Goal: Task Accomplishment & Management: Complete application form

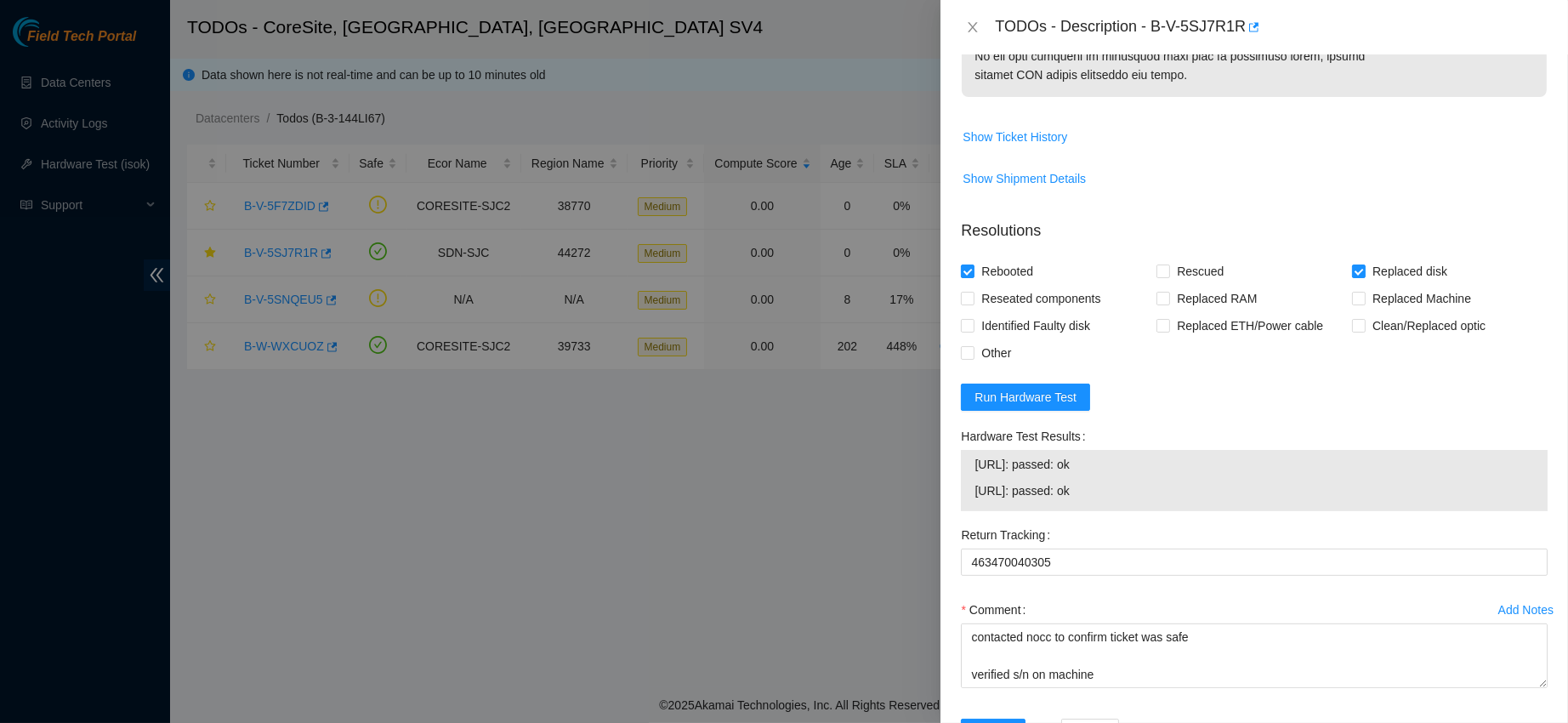
scroll to position [1198, 0]
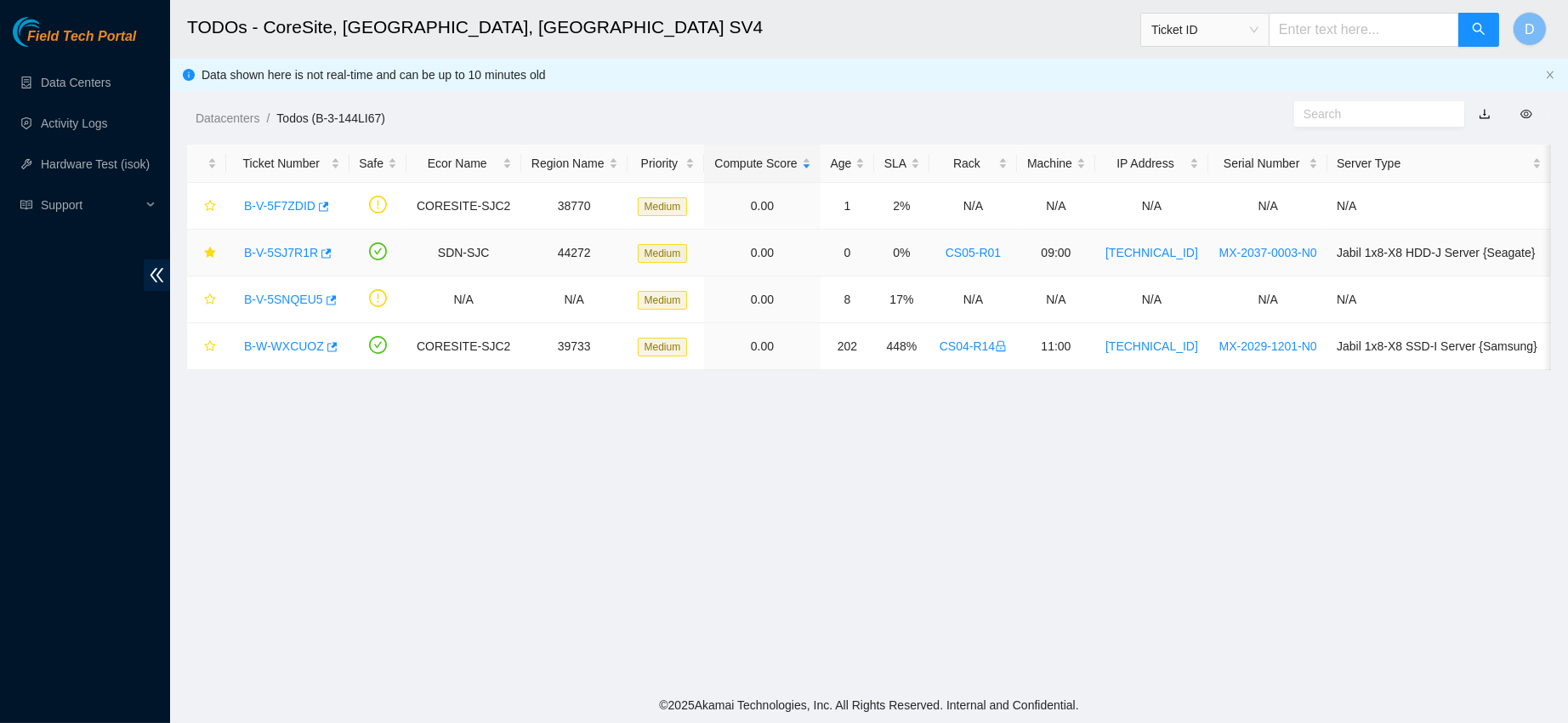
click at [274, 252] on link "B-V-5SJ7R1R" at bounding box center [281, 252] width 74 height 13
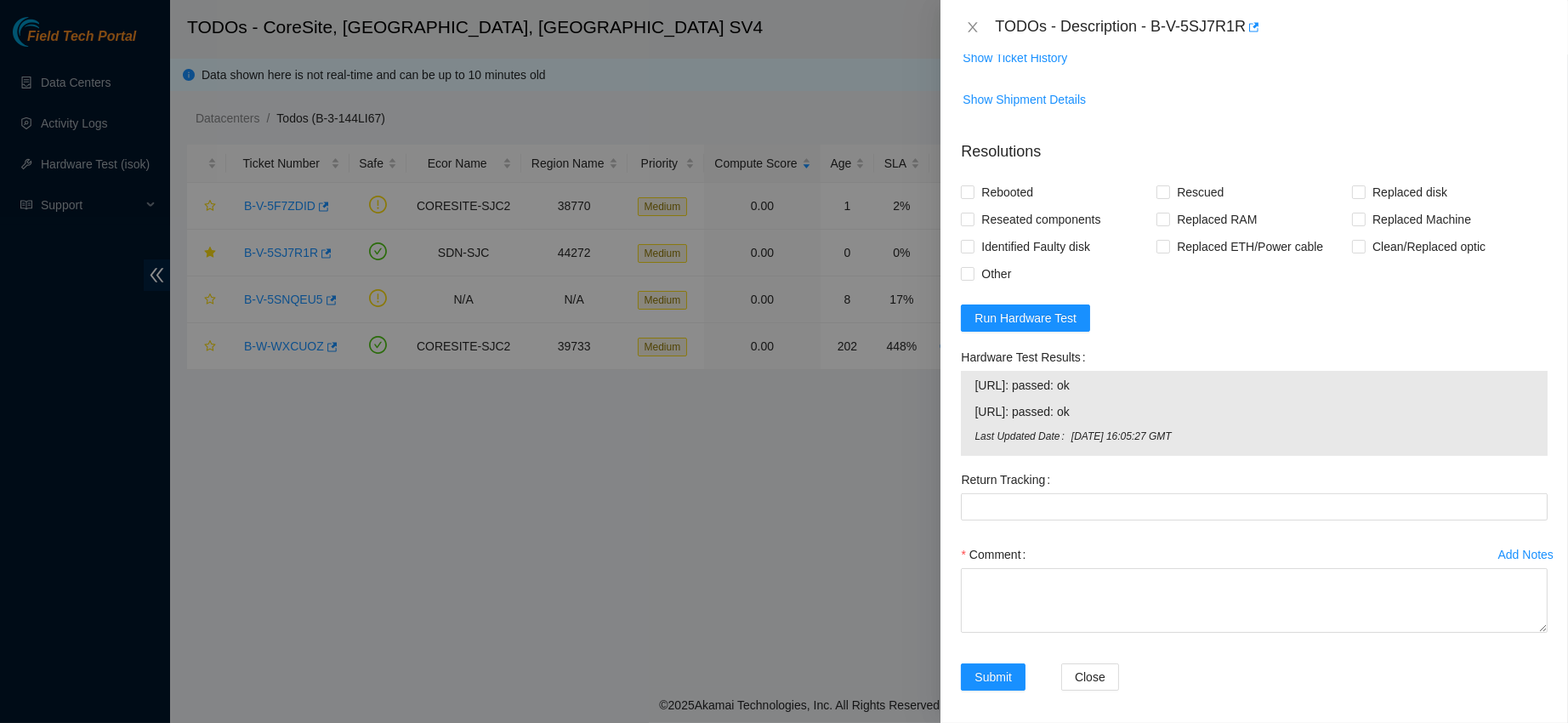
scroll to position [1222, 0]
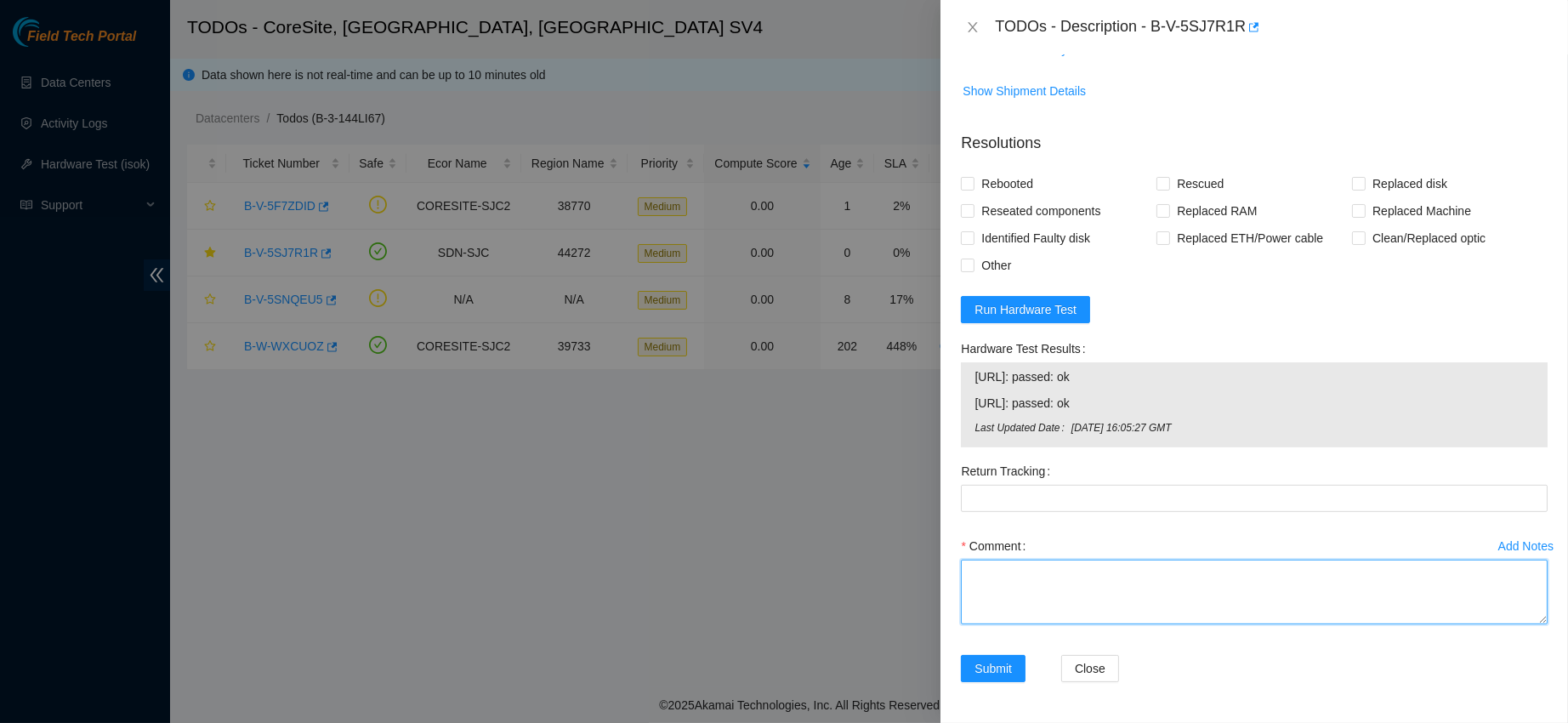
click at [1253, 585] on textarea "Comment" at bounding box center [1254, 592] width 587 height 65
paste textarea "contacted nocc to confirm ticket was safe verified s/n on machine connected mon…"
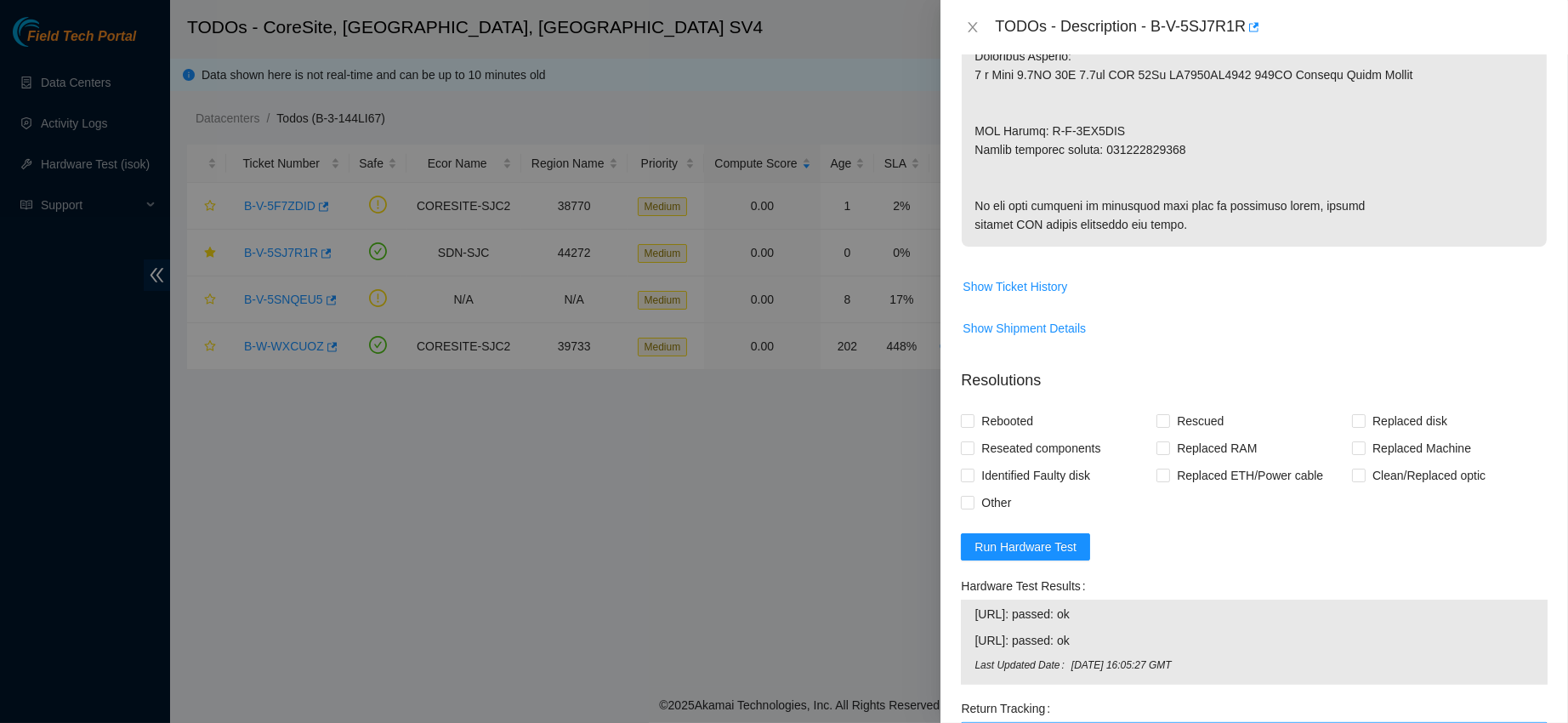
scroll to position [811, 0]
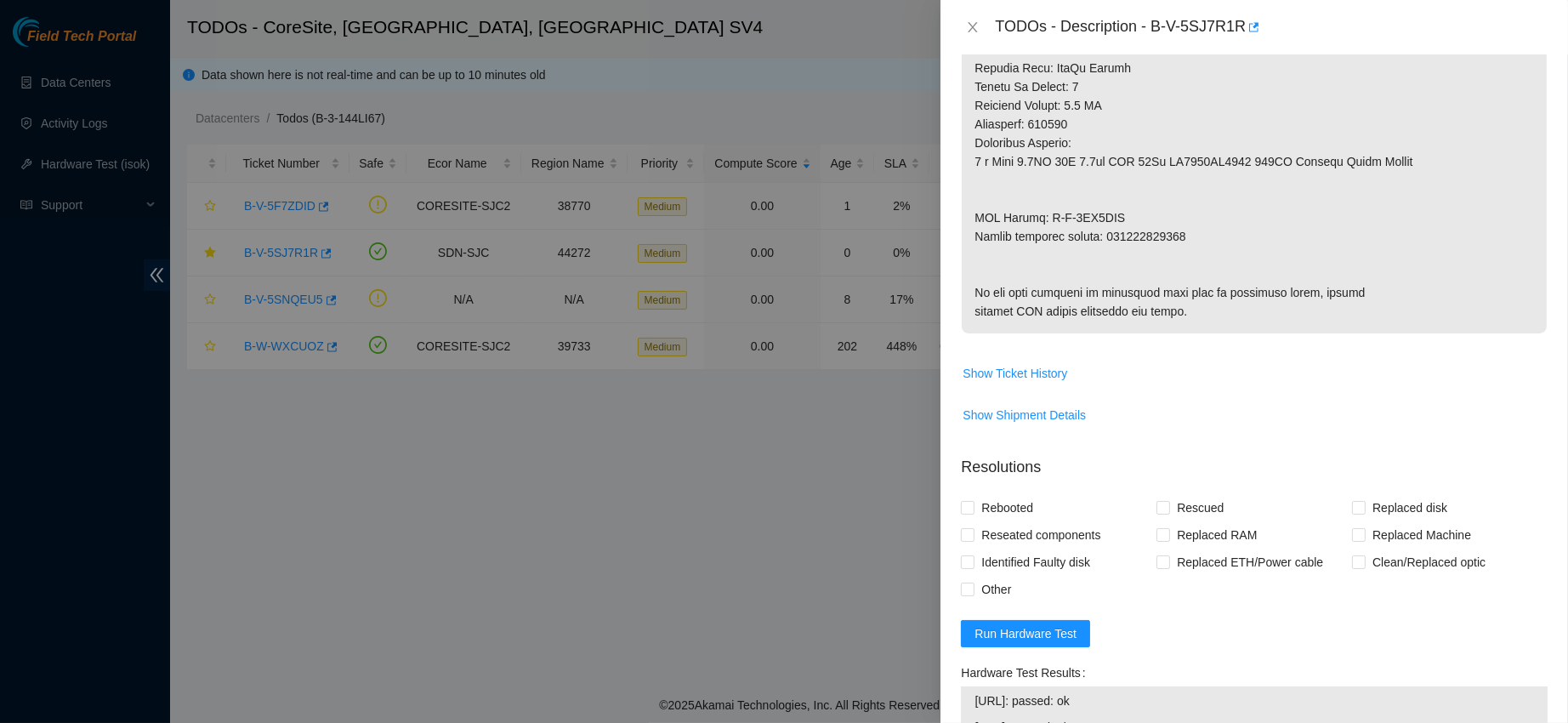
type textarea "contacted nocc to confirm ticket was safe verified s/n on machine connected mon…"
copy p "463470040305"
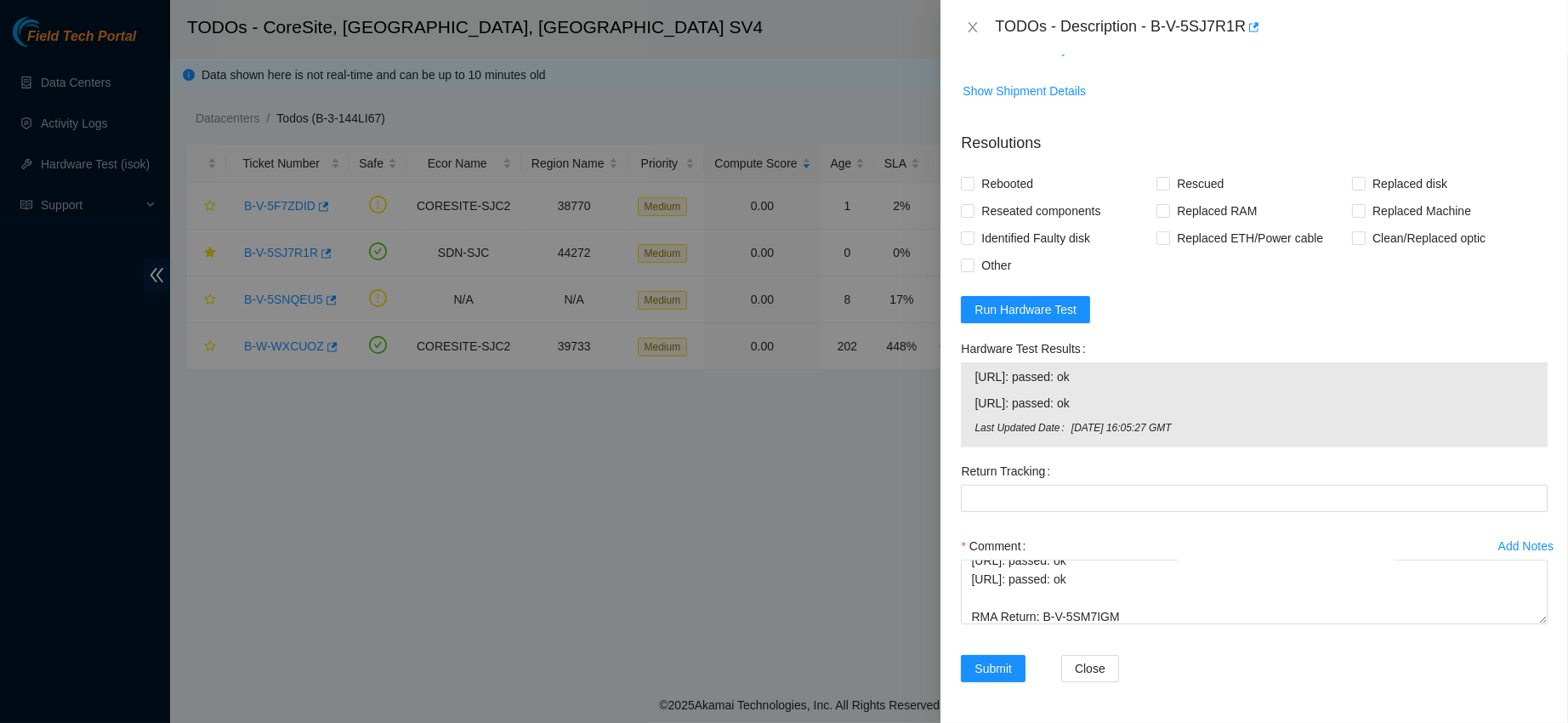
click at [1058, 513] on div "Return Tracking" at bounding box center [1254, 496] width 600 height 75
click at [1055, 497] on Tracking "Return Tracking" at bounding box center [1254, 498] width 587 height 28
paste Tracking "463470040305"
type Tracking "463470040305"
click at [1013, 191] on span "Rebooted" at bounding box center [1008, 184] width 66 height 28
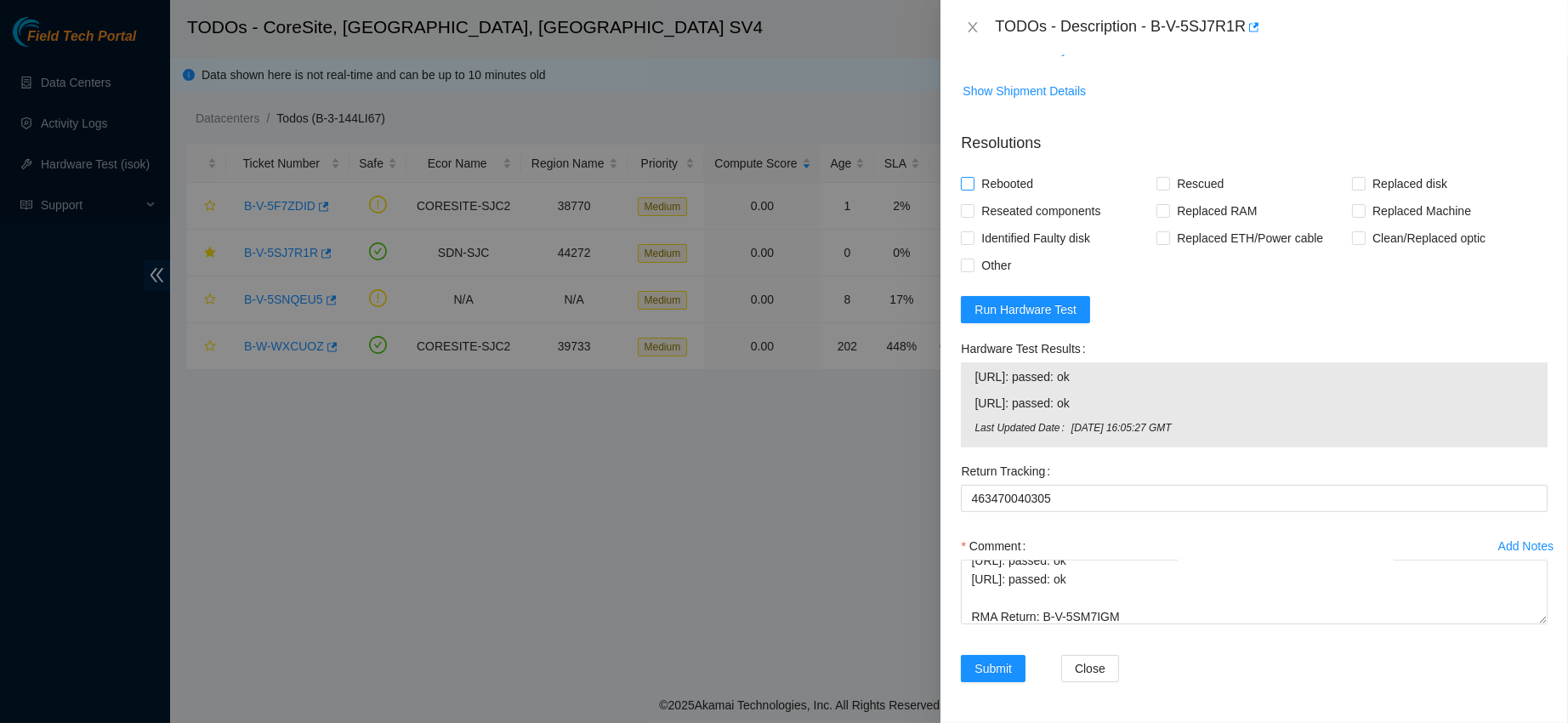
click at [973, 189] on input "Rebooted" at bounding box center [967, 183] width 12 height 12
checkbox input "true"
click at [1371, 178] on span "Replaced disk" at bounding box center [1409, 184] width 88 height 28
click at [1364, 178] on input "Replaced disk" at bounding box center [1358, 183] width 12 height 12
checkbox input "true"
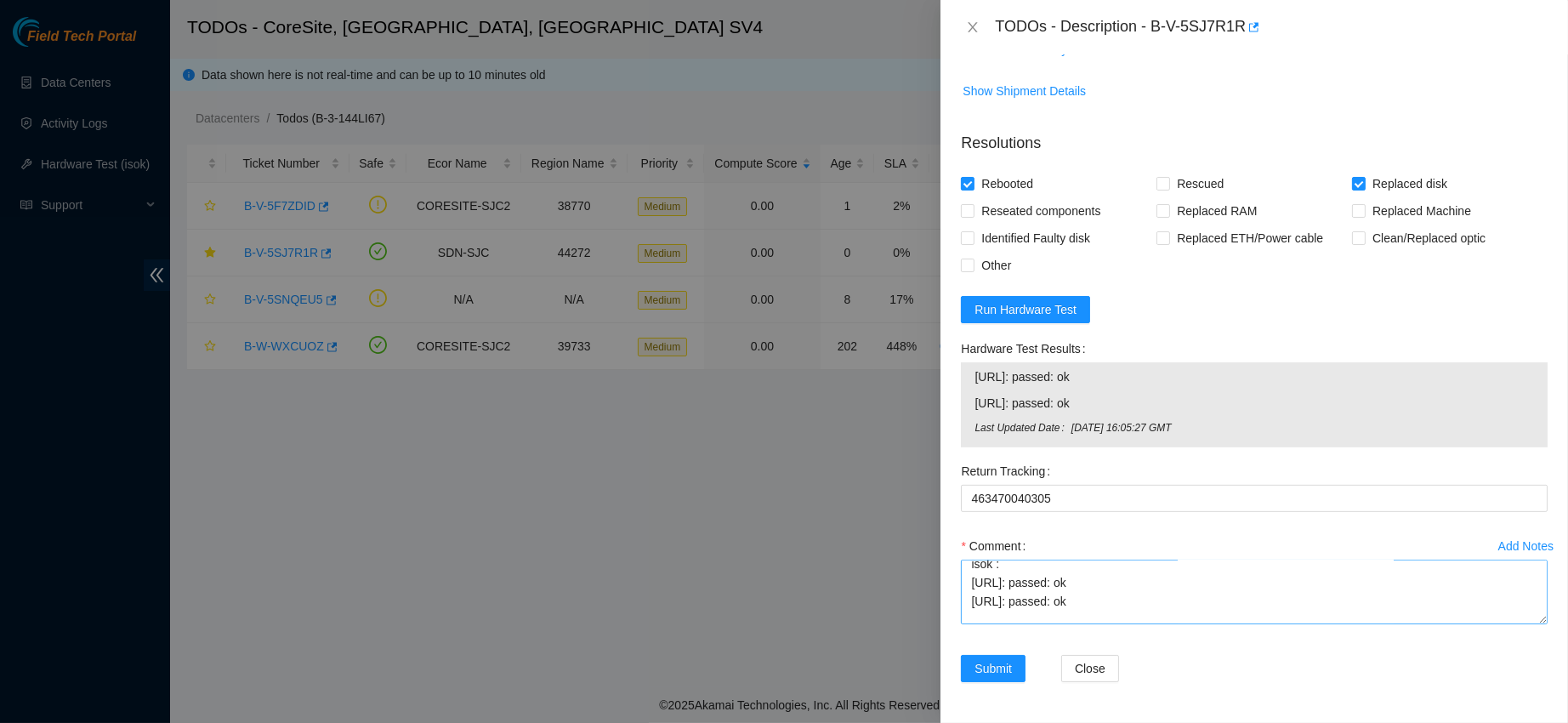
scroll to position [374, 0]
click at [993, 661] on span "Submit" at bounding box center [993, 669] width 37 height 19
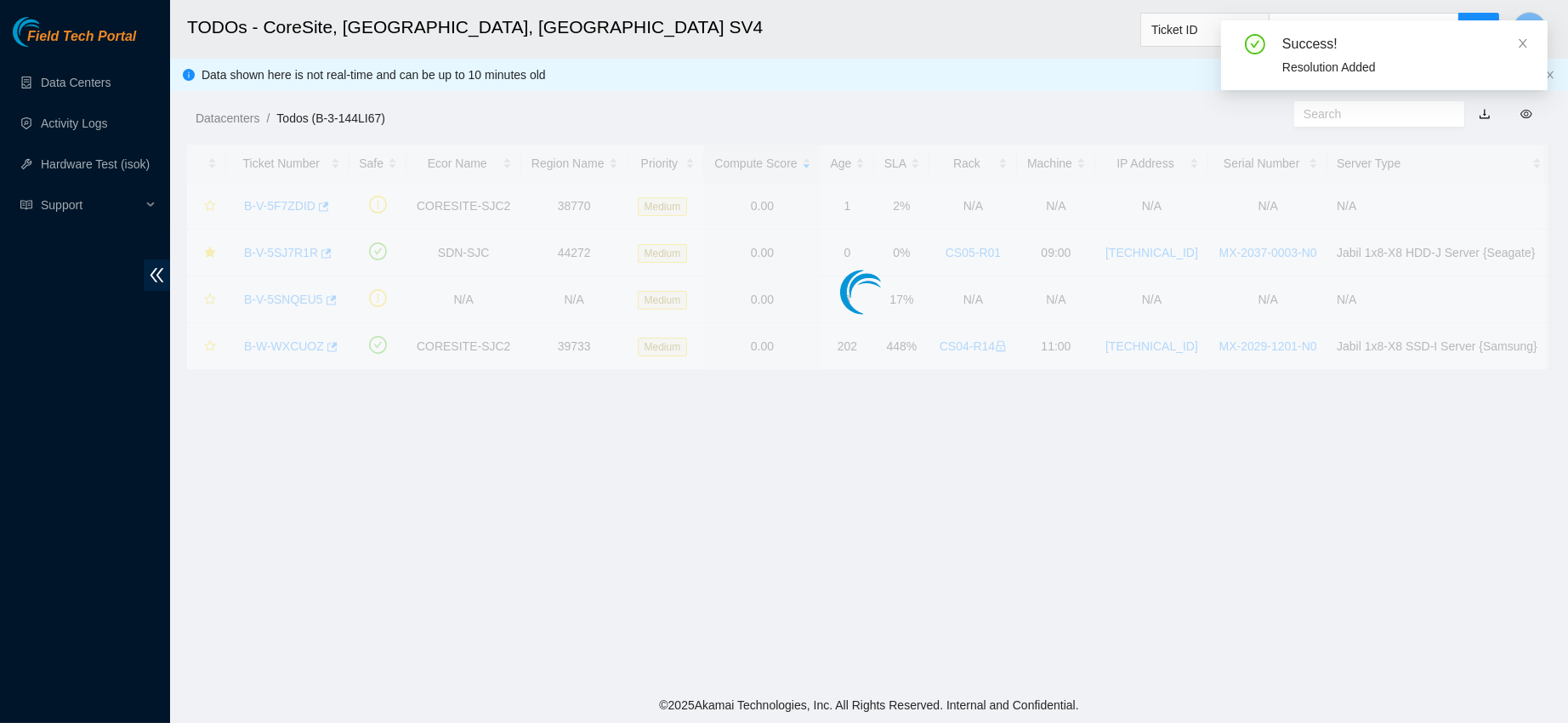
scroll to position [417, 0]
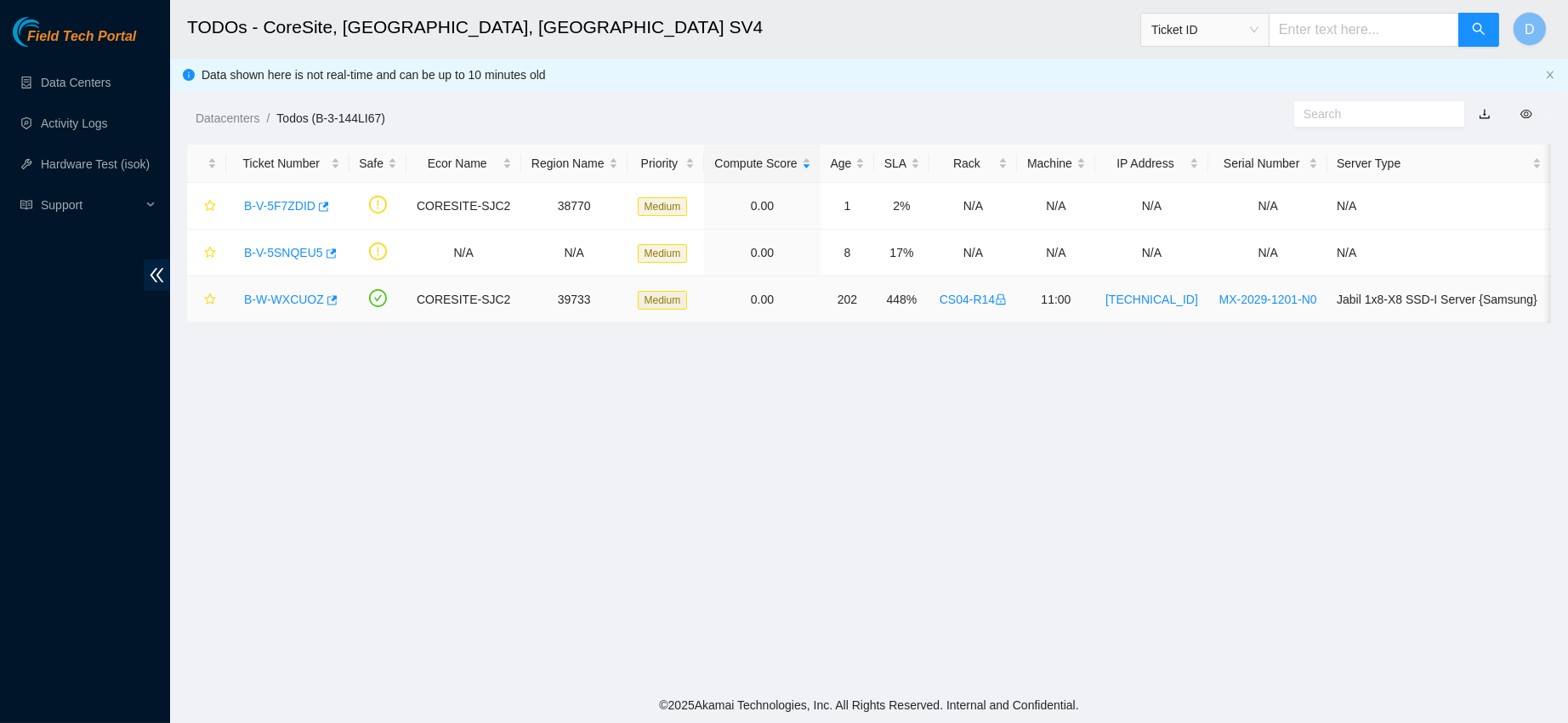
click at [267, 304] on link "B-W-WXCUOZ" at bounding box center [284, 299] width 80 height 13
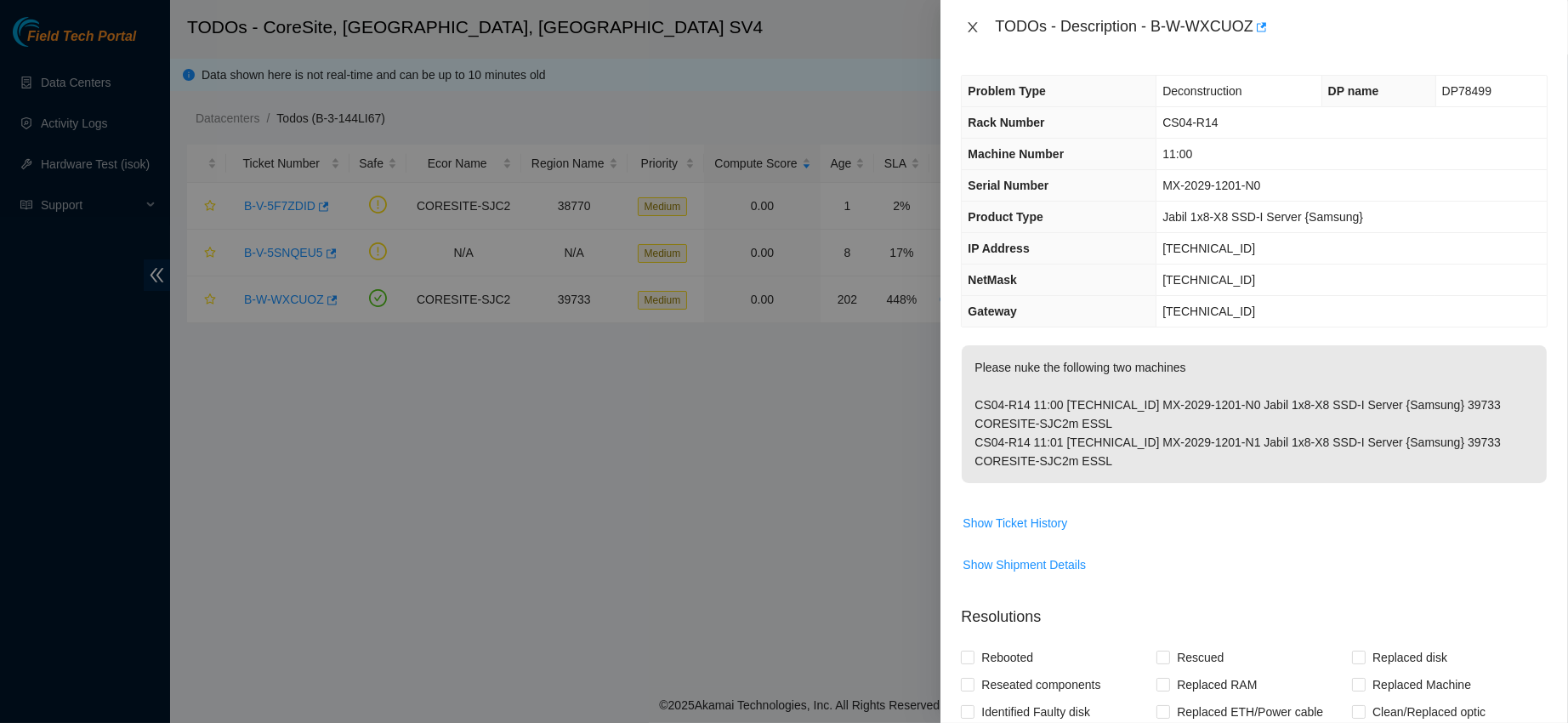
click at [975, 28] on icon "close" at bounding box center [972, 27] width 13 height 13
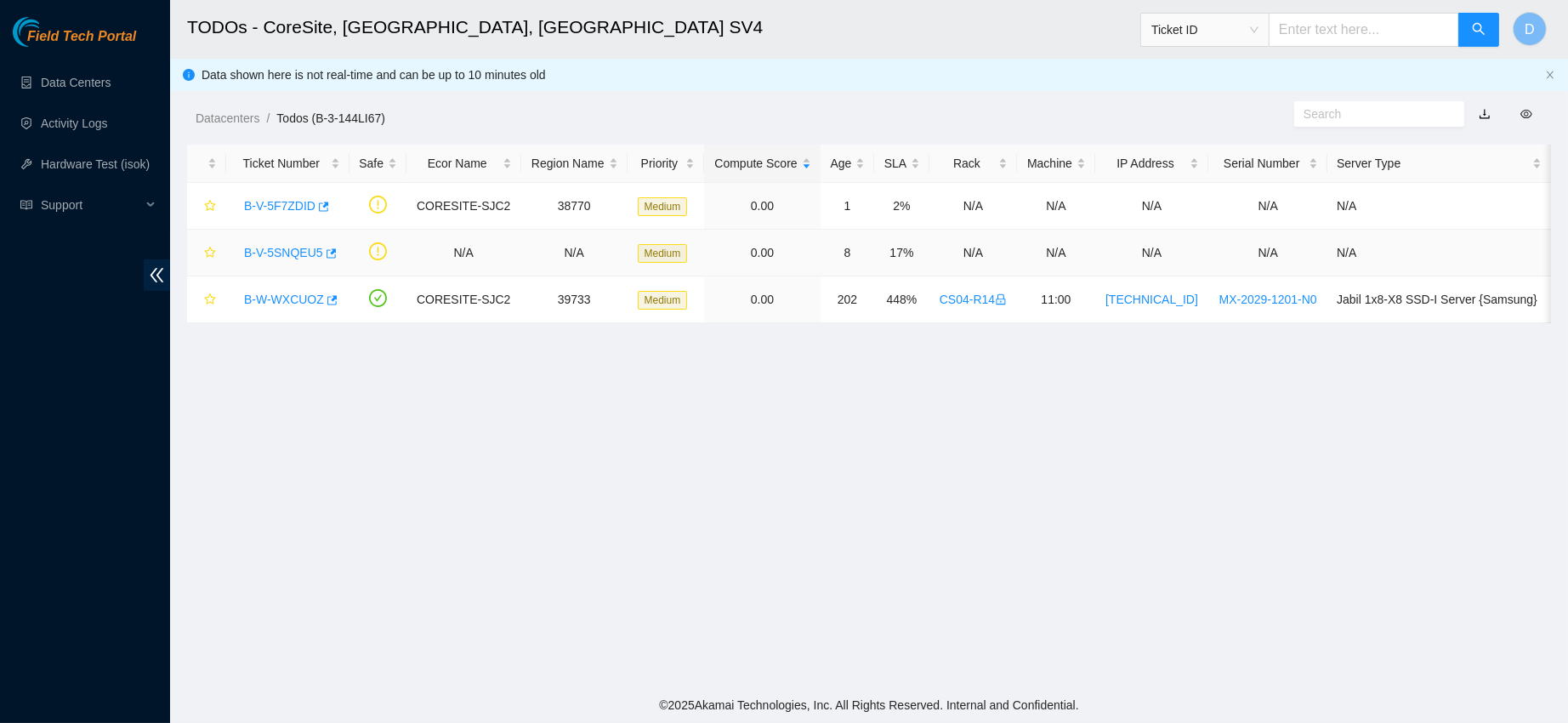
click at [274, 253] on link "B-V-5SNQEU5" at bounding box center [283, 252] width 79 height 13
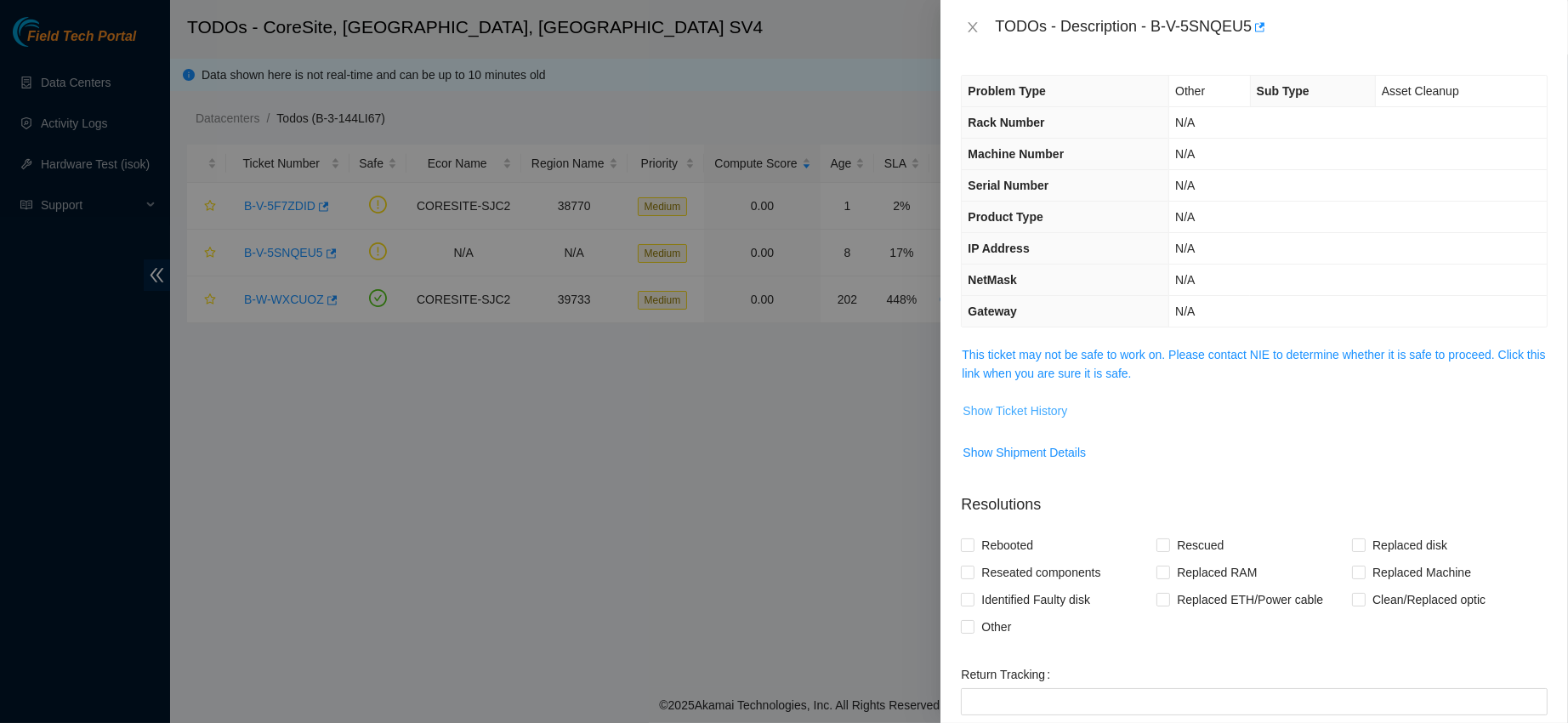
click at [1017, 404] on span "Show Ticket History" at bounding box center [1015, 411] width 104 height 19
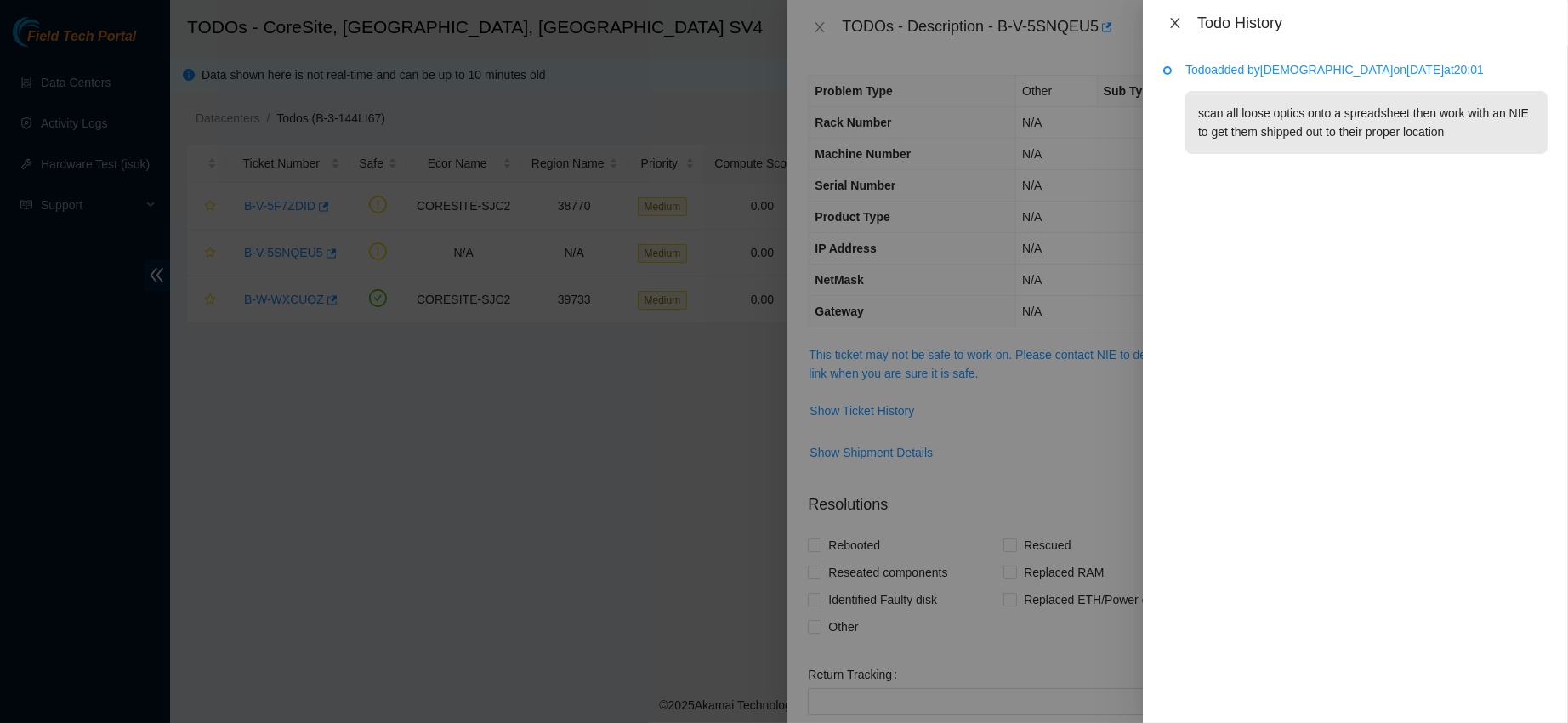
click at [1175, 21] on icon "close" at bounding box center [1175, 22] width 13 height 13
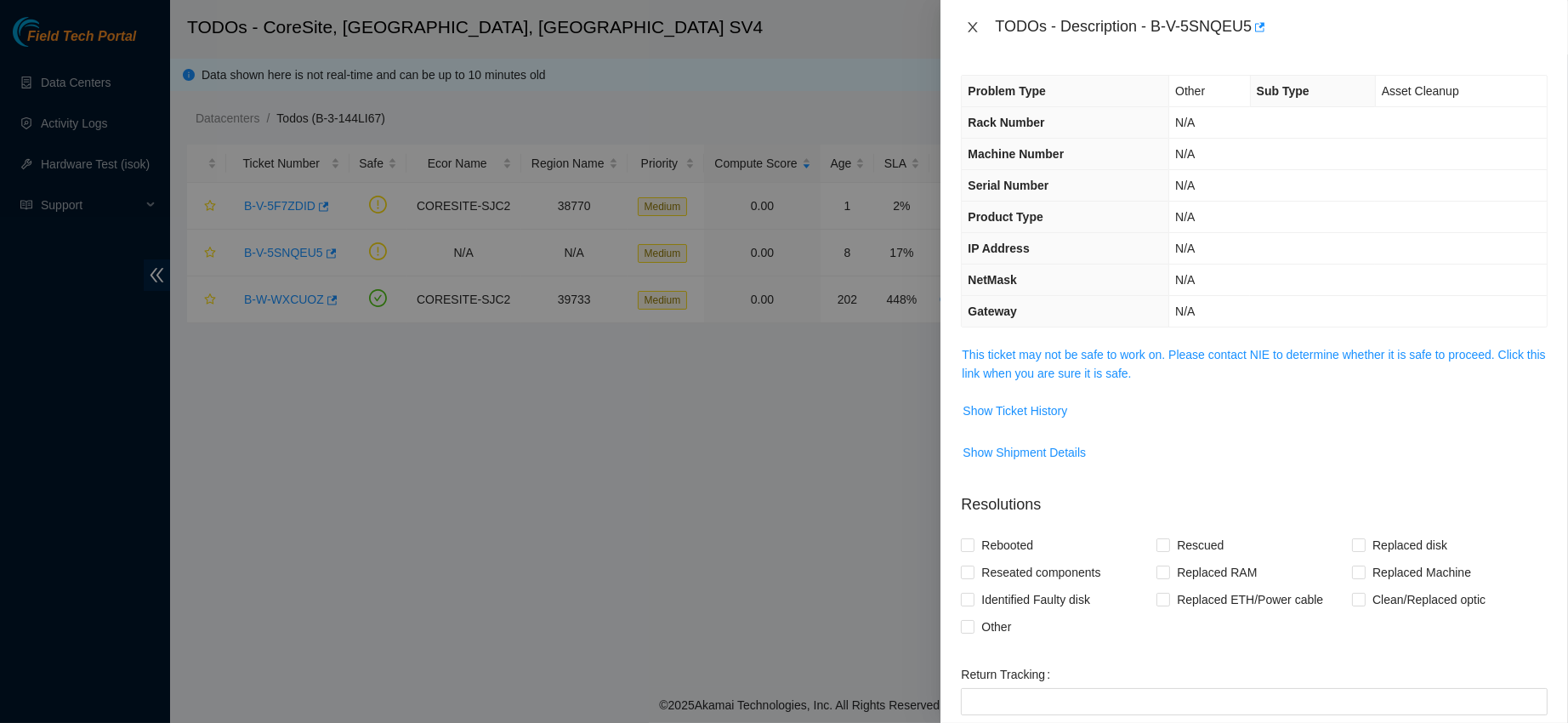
click at [975, 24] on icon "close" at bounding box center [972, 27] width 13 height 13
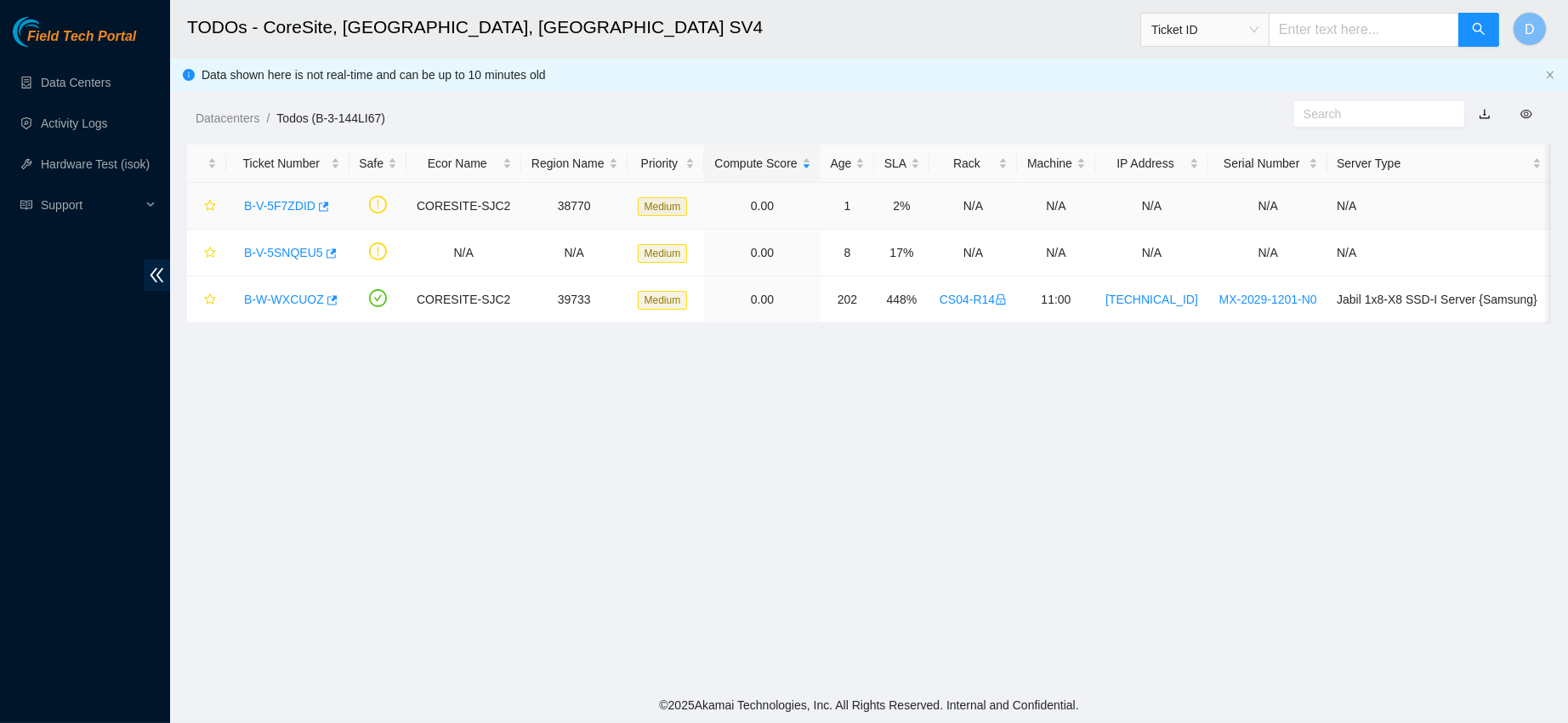
click at [290, 199] on link "B-V-5F7ZDID" at bounding box center [280, 205] width 71 height 13
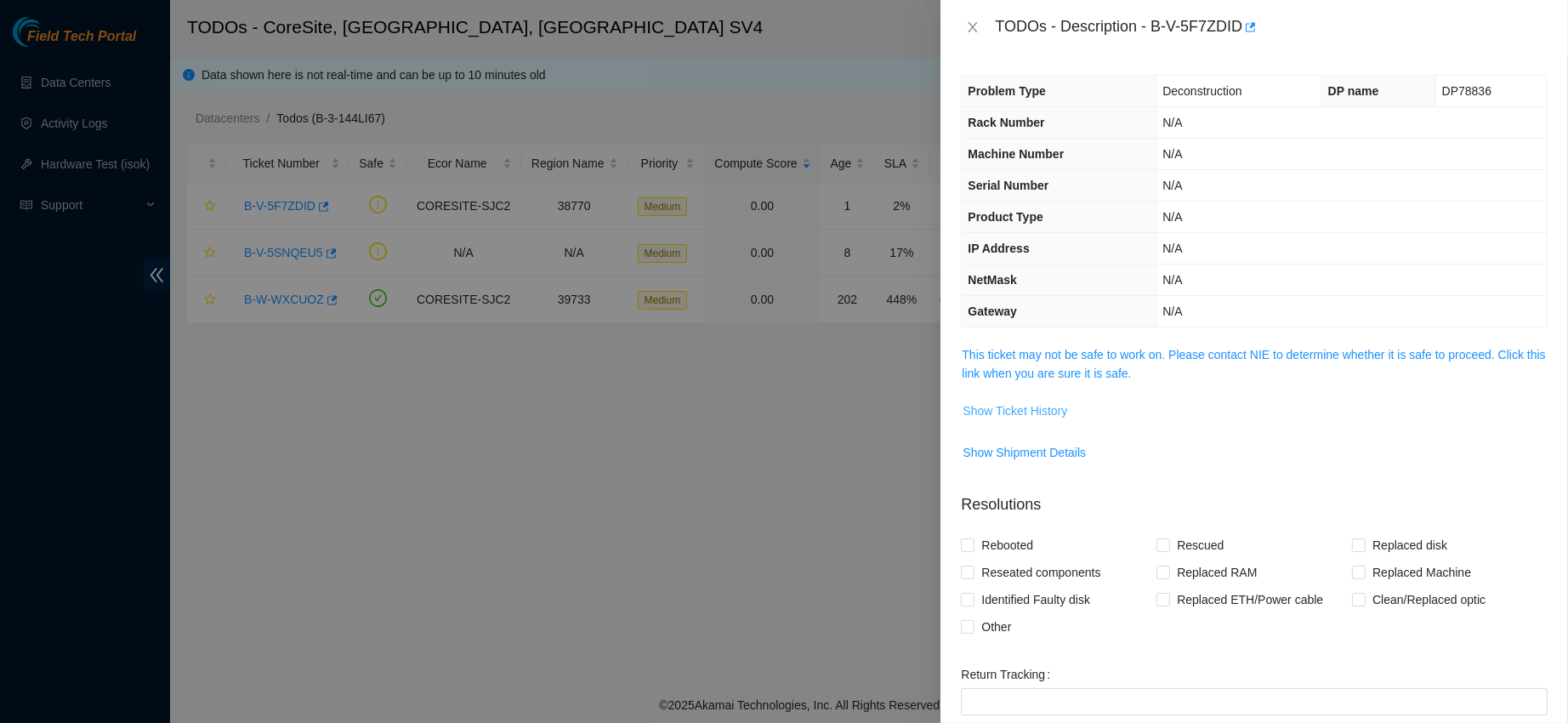
click at [1033, 412] on span "Show Ticket History" at bounding box center [1015, 411] width 104 height 19
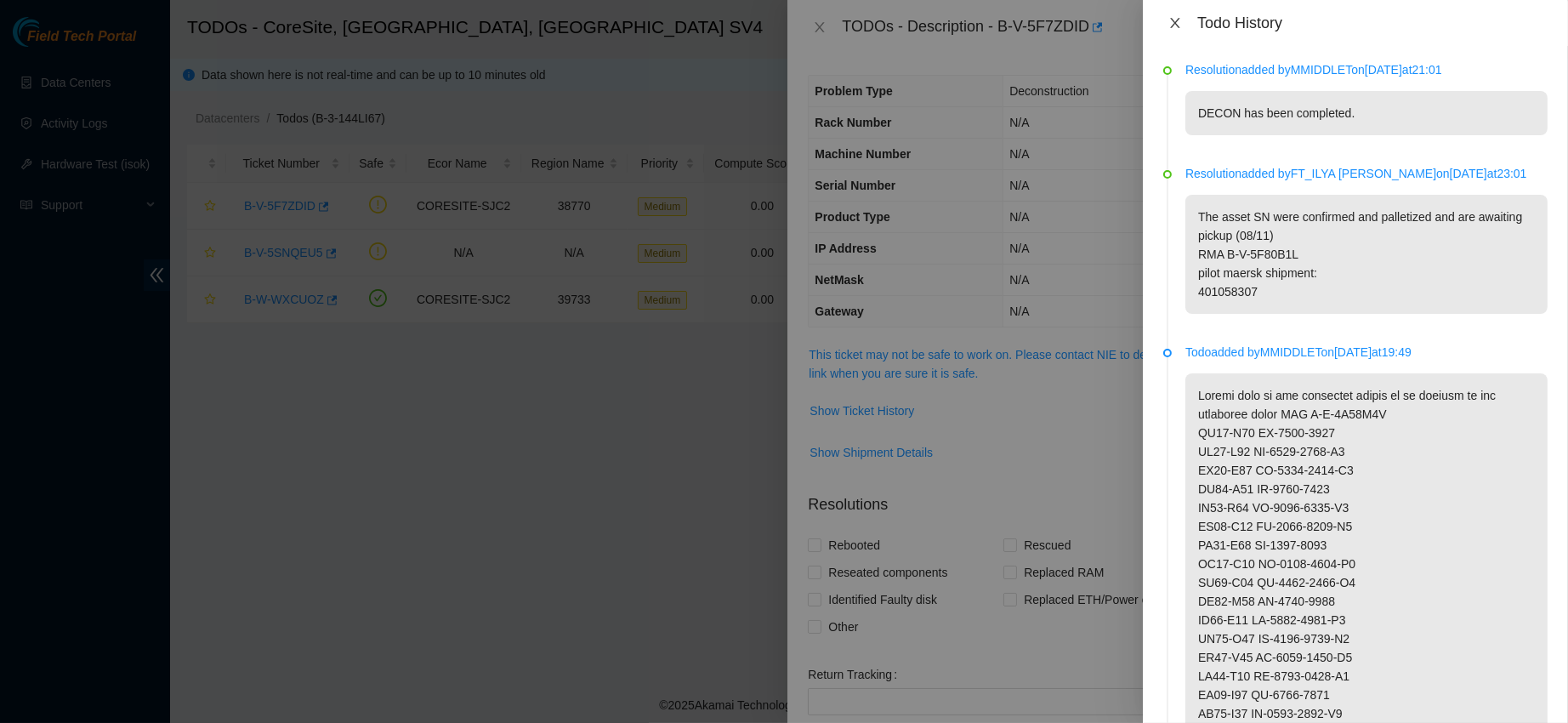
click at [1174, 19] on icon "close" at bounding box center [1175, 22] width 13 height 13
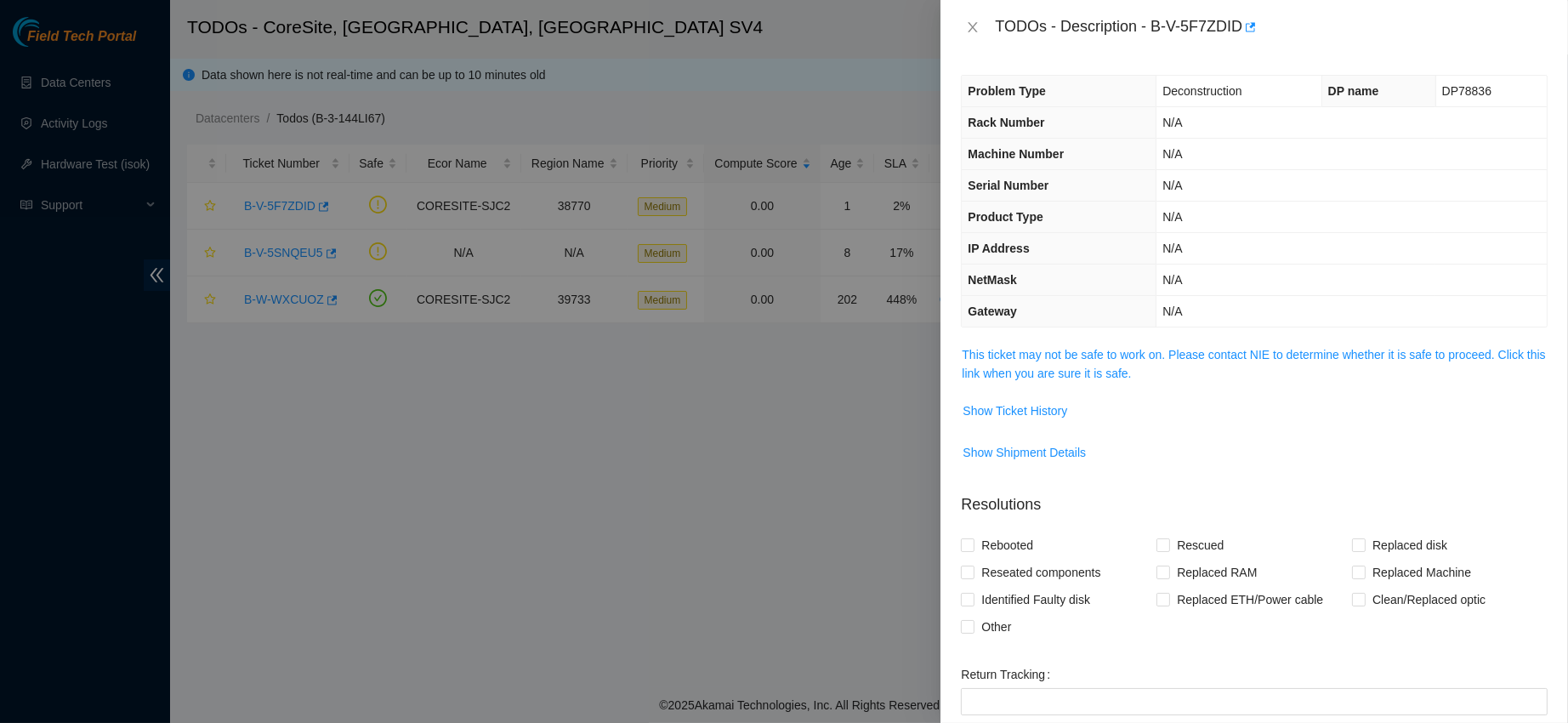
click at [955, 23] on div "TODOs - Description - B-V-5F7ZDID" at bounding box center [1254, 27] width 627 height 54
click at [962, 24] on button "Close" at bounding box center [973, 28] width 24 height 16
